Goal: Navigation & Orientation: Go to known website

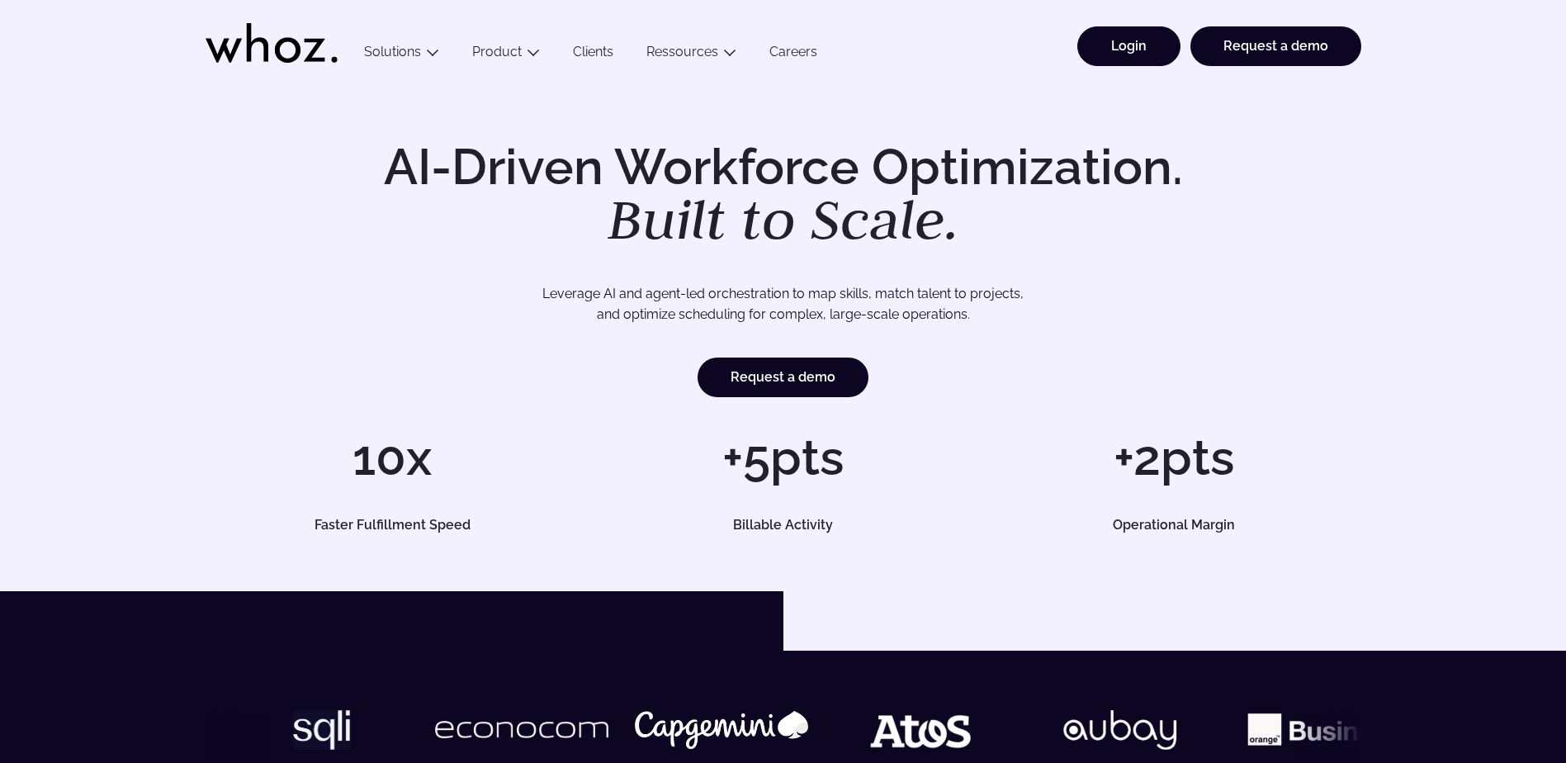
click at [1156, 48] on link "Login" at bounding box center [1128, 46] width 103 height 40
